Goal: Information Seeking & Learning: Learn about a topic

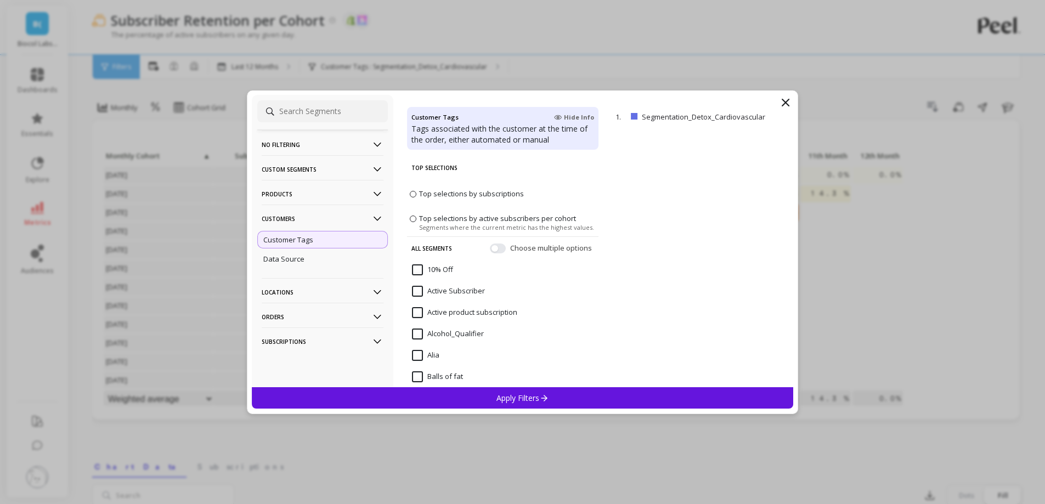
click at [305, 193] on p "Products" at bounding box center [323, 194] width 122 height 28
click at [300, 251] on div "SKUs" at bounding box center [322, 254] width 131 height 18
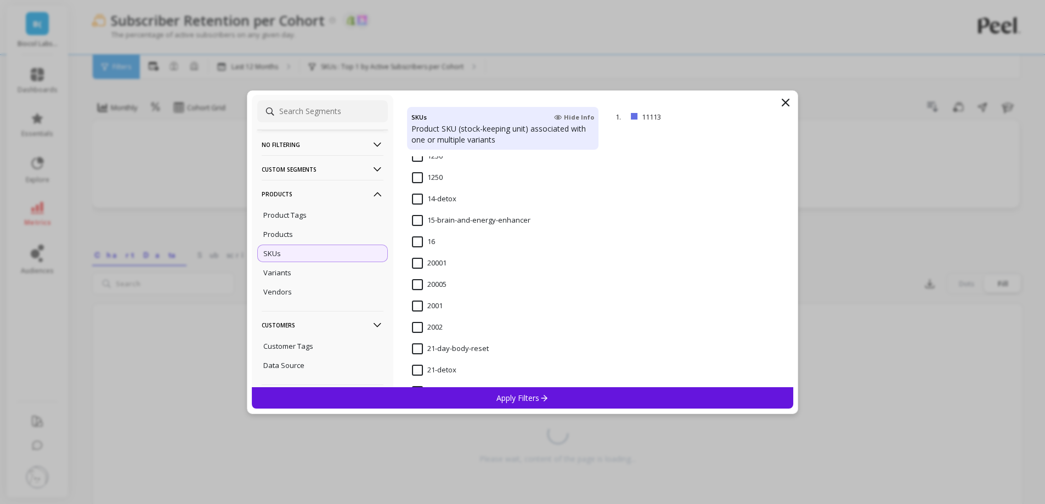
scroll to position [878, 0]
click at [419, 178] on div "14-detox" at bounding box center [502, 189] width 191 height 33
click at [498, 397] on p "Apply Filters" at bounding box center [522, 398] width 52 height 10
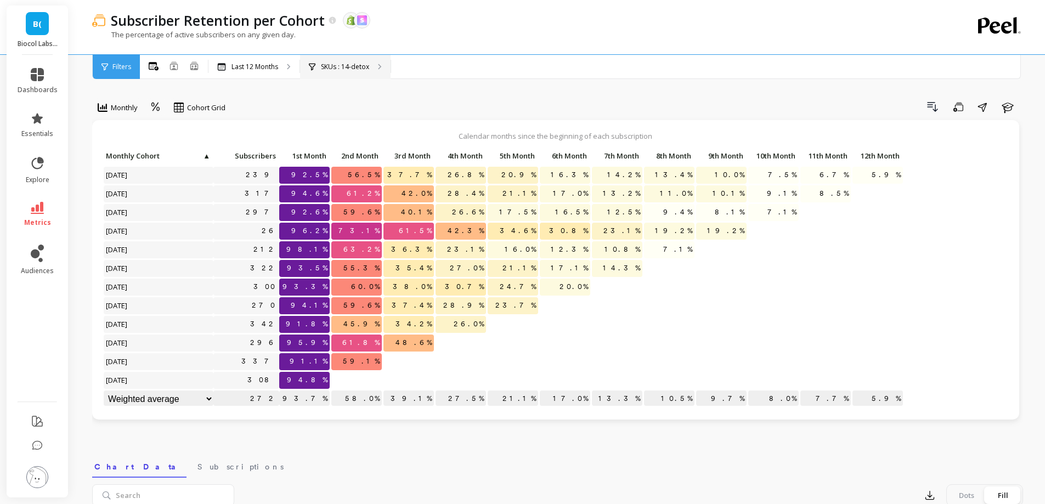
click at [383, 65] on div "SKUs : 14-detox" at bounding box center [345, 67] width 91 height 24
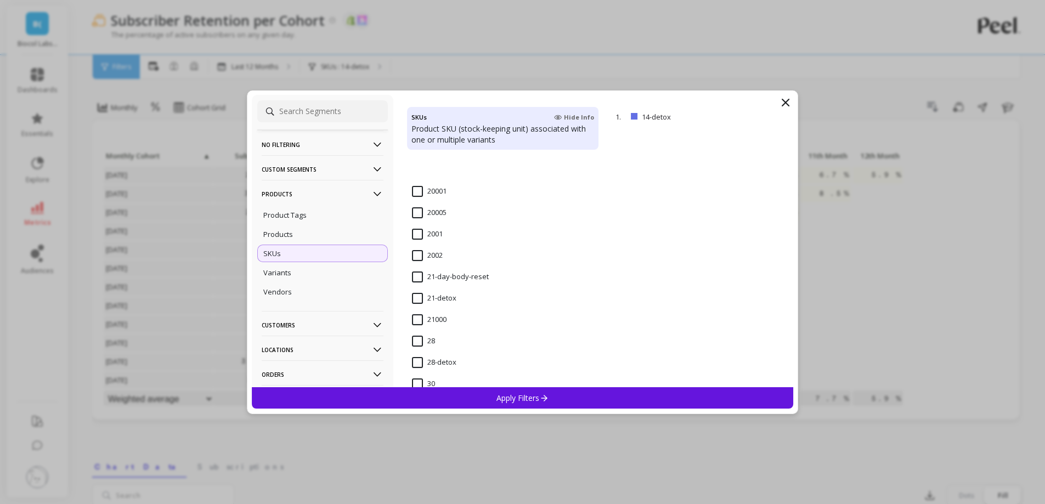
scroll to position [987, 0]
click at [456, 227] on input "21-day-body-reset" at bounding box center [450, 223] width 77 height 11
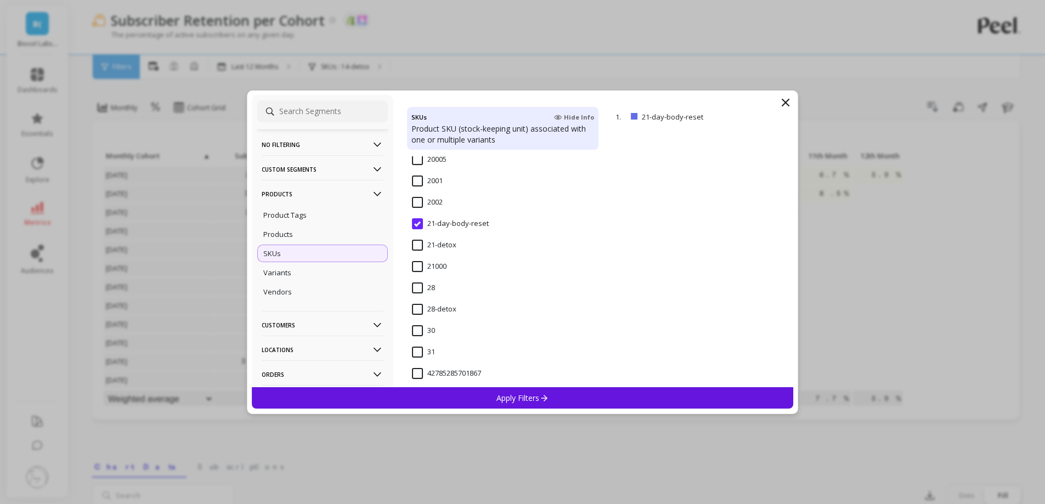
click at [486, 393] on div "Apply Filters" at bounding box center [523, 397] width 542 height 21
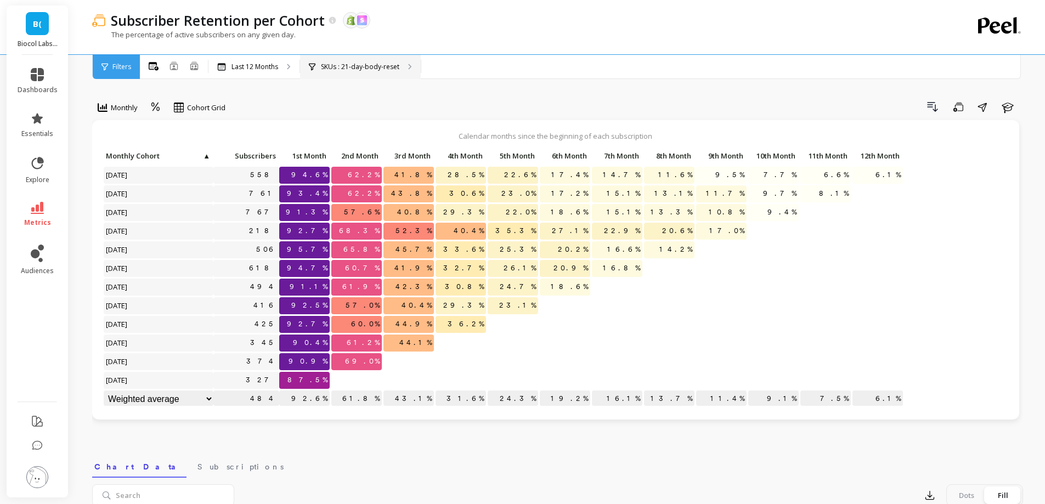
click at [343, 59] on div "SKUs : 21-day-body-reset" at bounding box center [360, 67] width 121 height 24
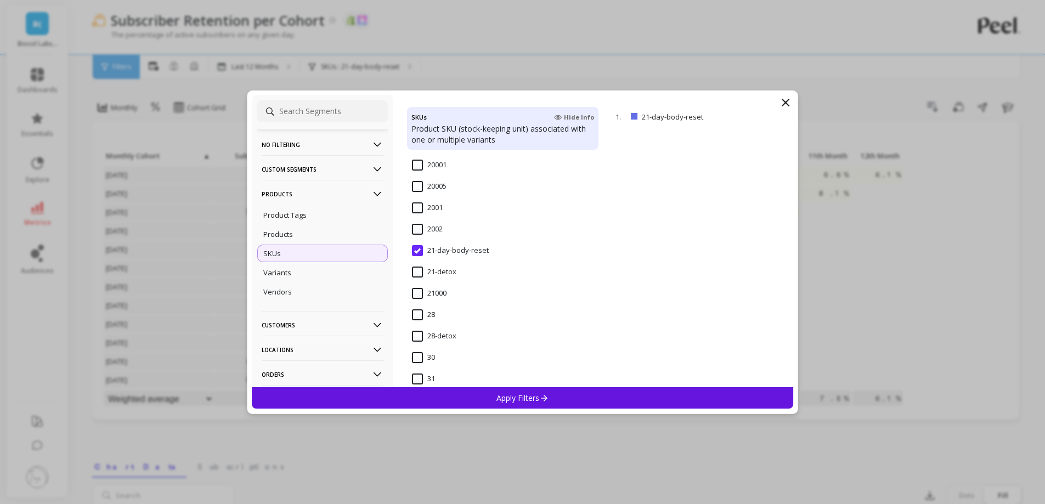
scroll to position [987, 0]
click at [421, 245] on input "21-detox" at bounding box center [434, 245] width 44 height 11
click at [470, 396] on div "Apply Filters" at bounding box center [523, 397] width 542 height 21
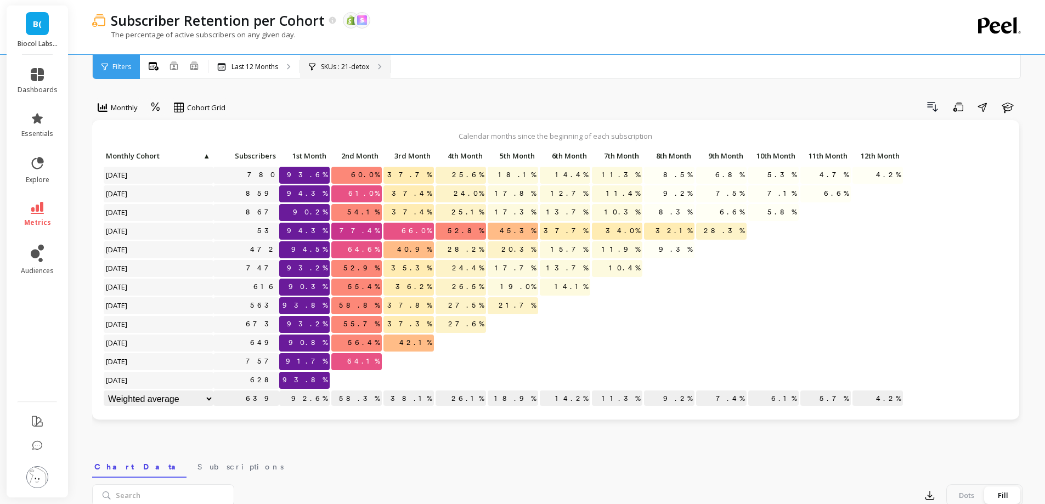
click at [328, 66] on p "SKUs : 21-detox" at bounding box center [345, 67] width 48 height 9
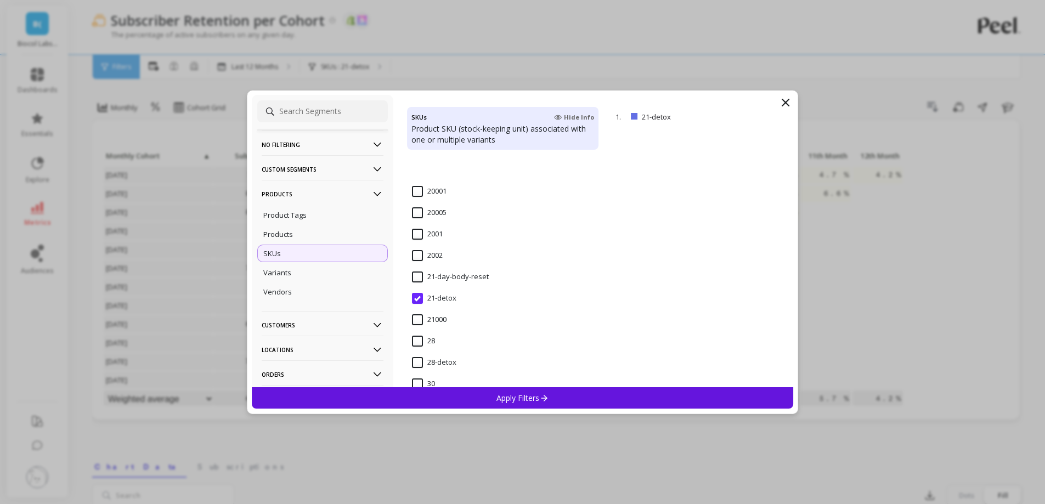
scroll to position [987, 0]
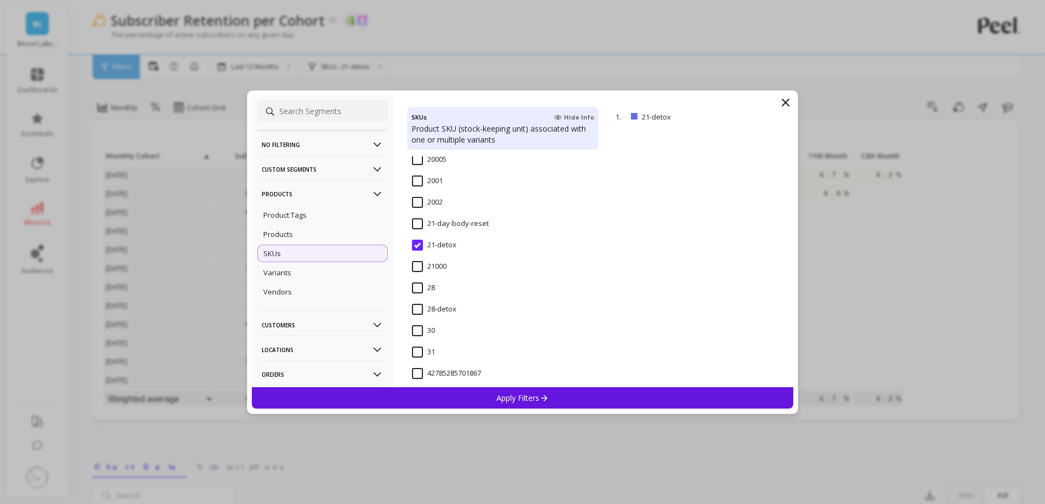
click at [418, 310] on input "28-detox" at bounding box center [434, 309] width 44 height 11
click at [493, 402] on div "Apply Filters" at bounding box center [523, 397] width 542 height 21
